Goal: Transaction & Acquisition: Purchase product/service

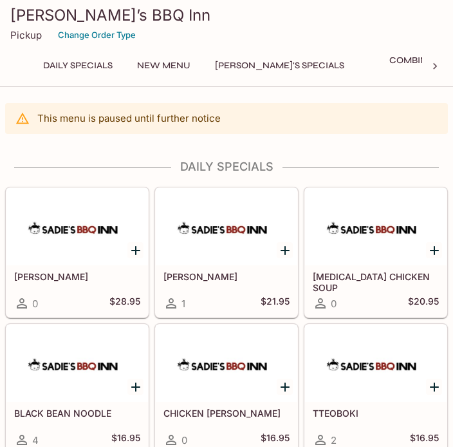
click at [140, 249] on icon "Add KALBI TANG" at bounding box center [135, 250] width 15 height 15
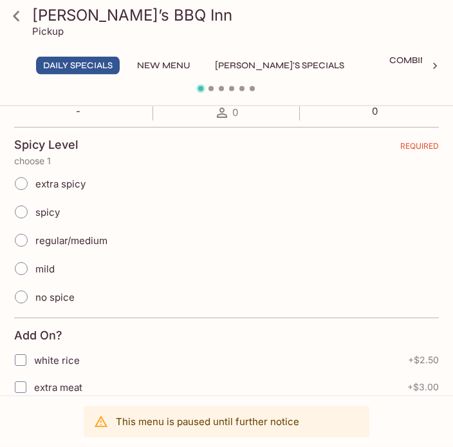
scroll to position [247, 0]
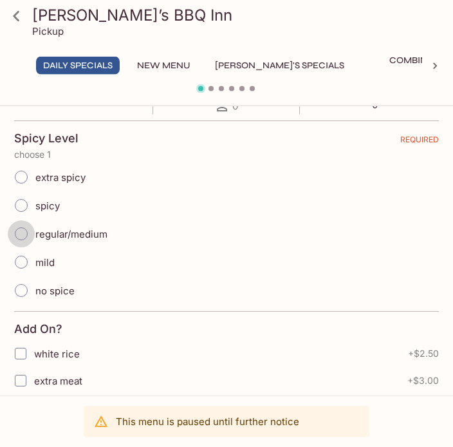
click at [21, 235] on input "regular/medium" at bounding box center [21, 234] width 27 height 27
radio input "true"
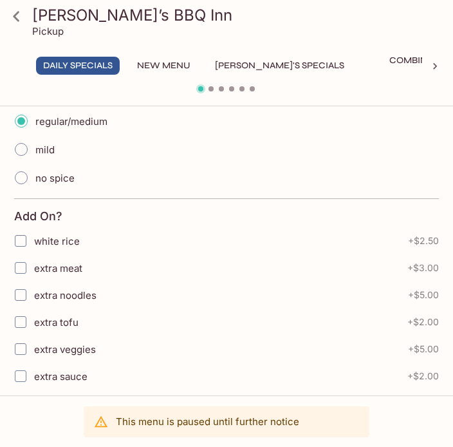
scroll to position [375, 0]
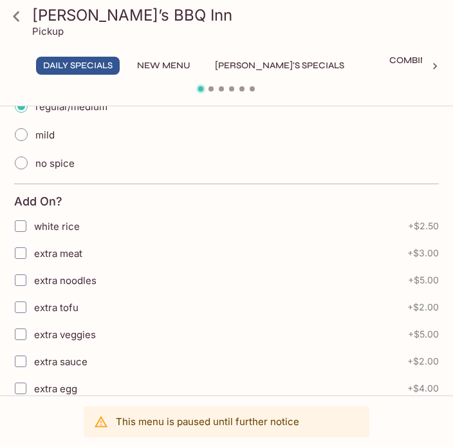
click at [24, 386] on input "extra egg" at bounding box center [21, 388] width 26 height 26
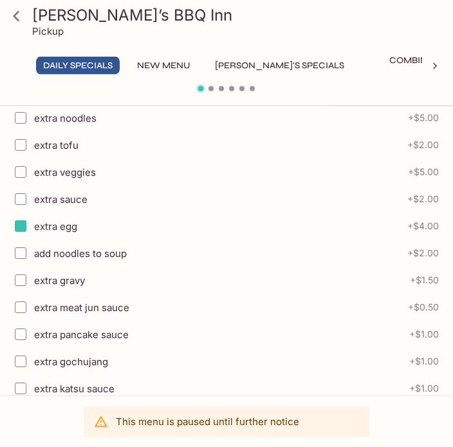
scroll to position [554, 0]
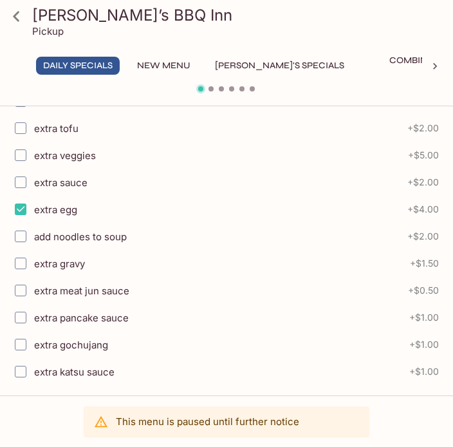
click at [431, 275] on div "extra gravy + $1.50" at bounding box center [226, 263] width 425 height 27
click at [15, 212] on input "extra egg" at bounding box center [21, 209] width 26 height 26
checkbox input "false"
click at [162, 68] on button "New Menu" at bounding box center [164, 66] width 68 height 18
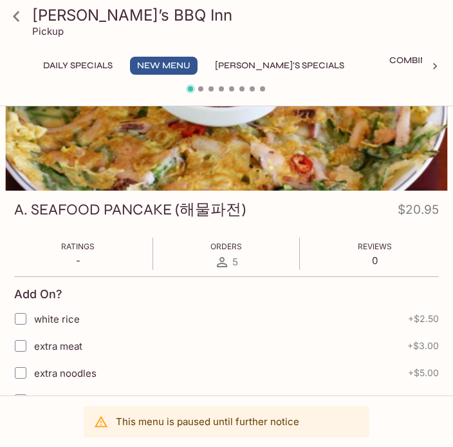
click at [272, 66] on button "[PERSON_NAME]'s Specials" at bounding box center [280, 66] width 144 height 18
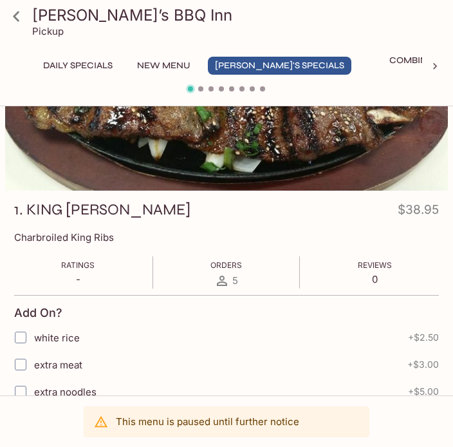
click at [167, 62] on button "New Menu" at bounding box center [164, 66] width 68 height 18
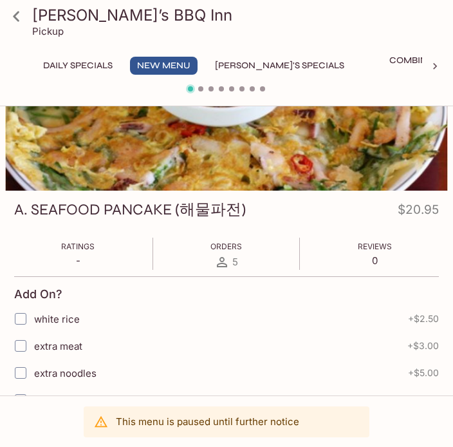
click at [14, 15] on icon at bounding box center [16, 16] width 23 height 23
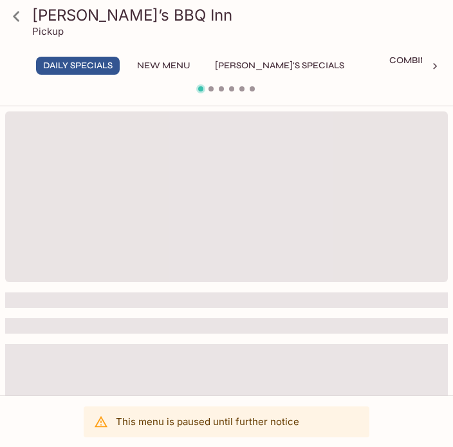
scroll to position [111, 0]
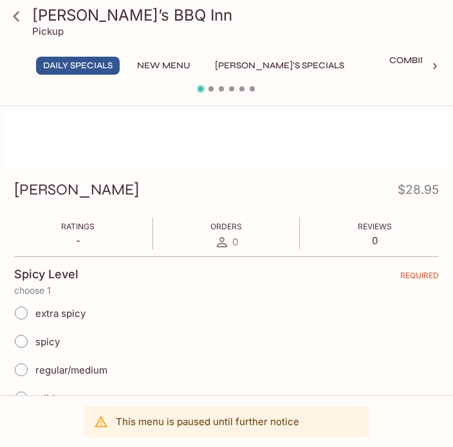
click at [60, 43] on div "[PERSON_NAME]’s BBQ Inn Pickup" at bounding box center [226, 26] width 453 height 52
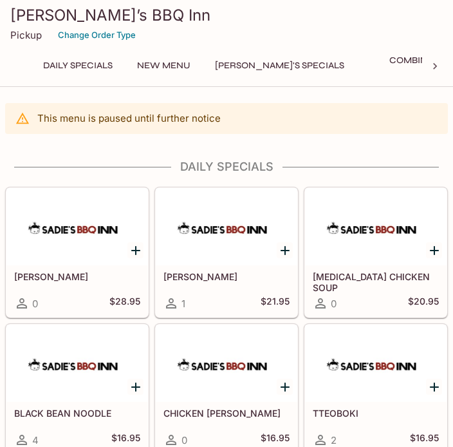
click at [119, 33] on button "Change Order Type" at bounding box center [97, 35] width 90 height 20
